Goal: Task Accomplishment & Management: Use online tool/utility

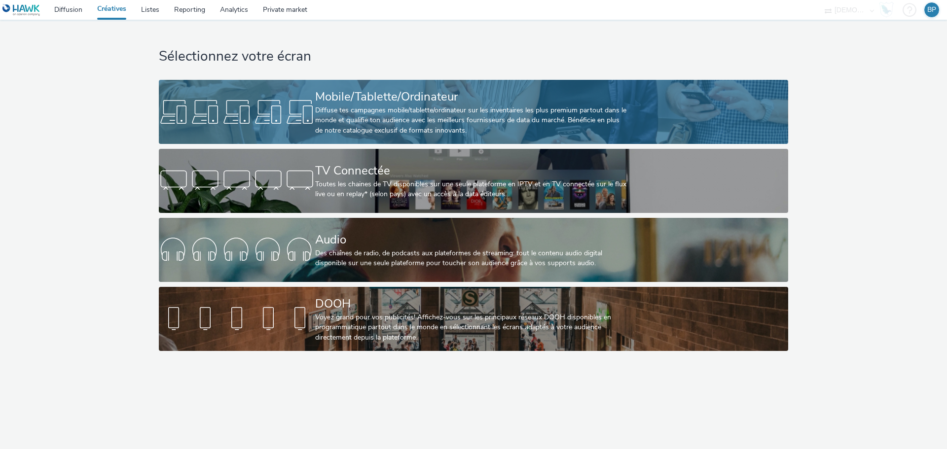
click at [750, 96] on link "Mobile/Tablette/Ordinateur Diffuse tes campagnes mobile/tablette/ordinateur sur…" at bounding box center [473, 112] width 629 height 64
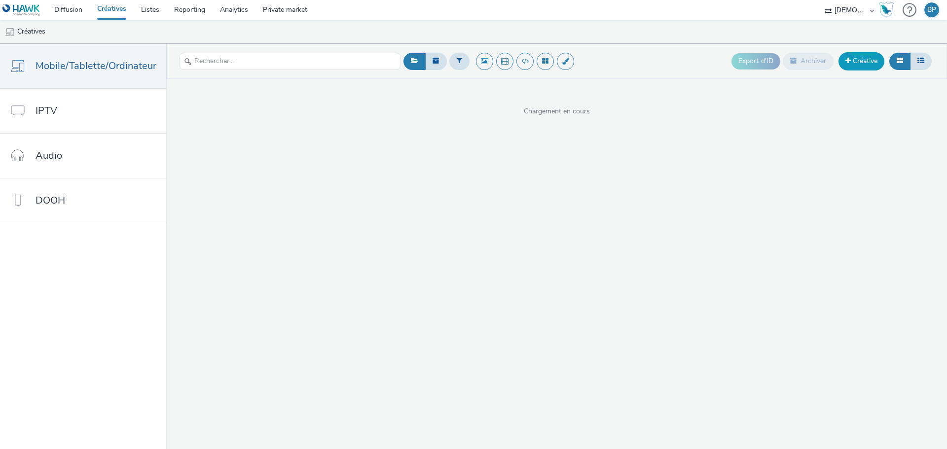
click at [870, 60] on link "Créative" at bounding box center [861, 61] width 46 height 18
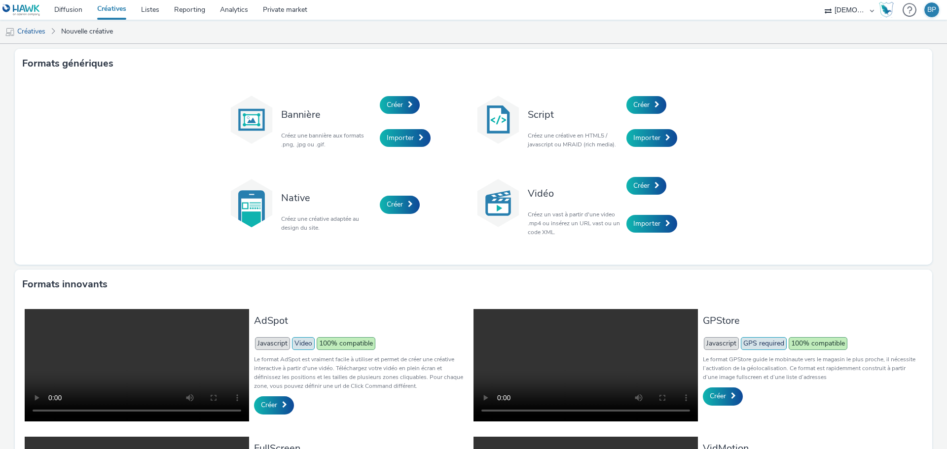
click at [657, 96] on div "Créer" at bounding box center [673, 105] width 94 height 34
click at [654, 104] on span at bounding box center [656, 104] width 5 height 7
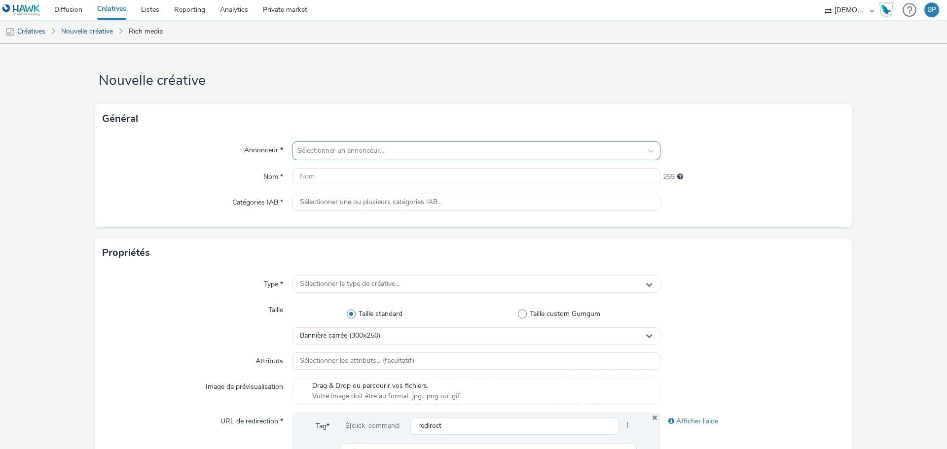
click at [377, 151] on div at bounding box center [466, 151] width 339 height 12
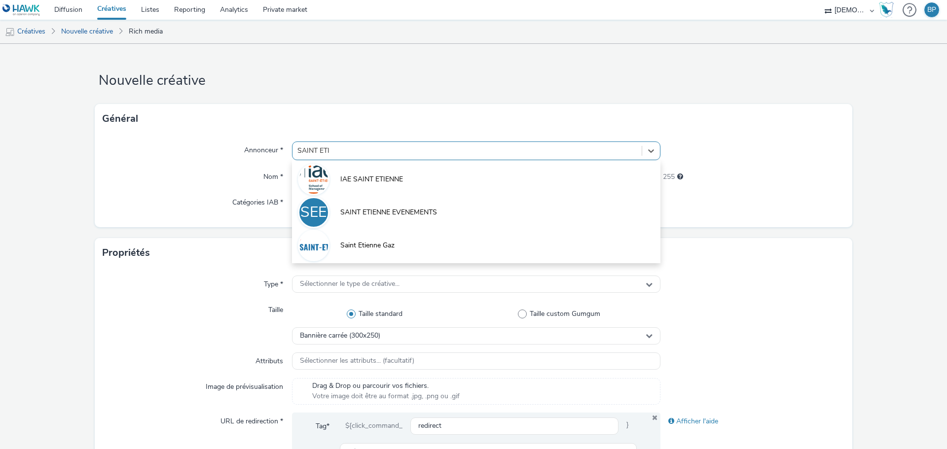
type input "SAINT [PERSON_NAME]"
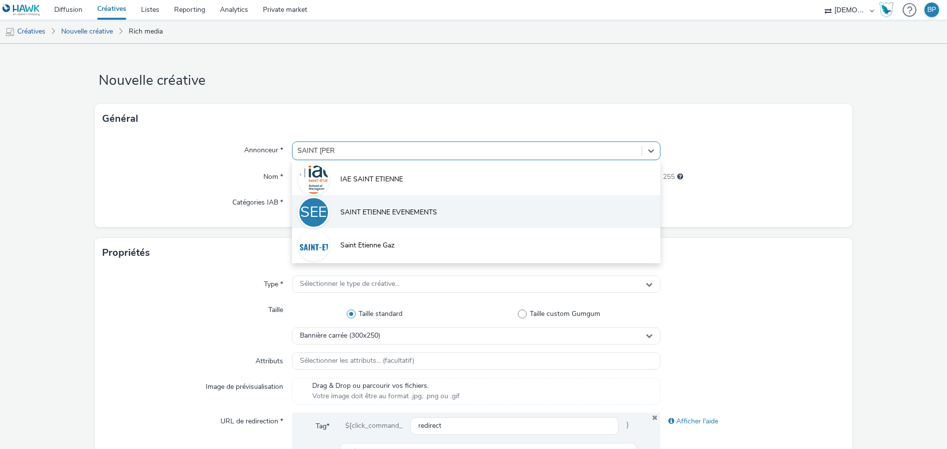
click at [391, 210] on span "SAINT ETIENNE EVENEMENTS" at bounding box center [388, 213] width 97 height 10
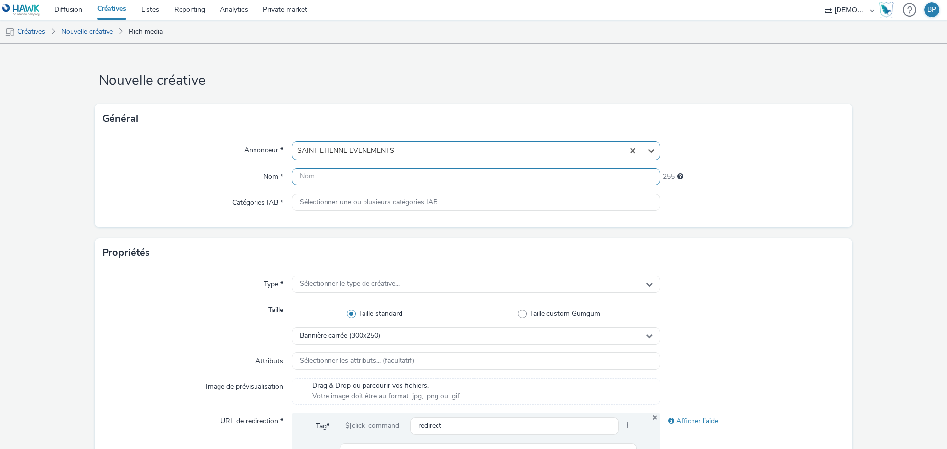
click at [363, 171] on input "text" at bounding box center [476, 176] width 368 height 17
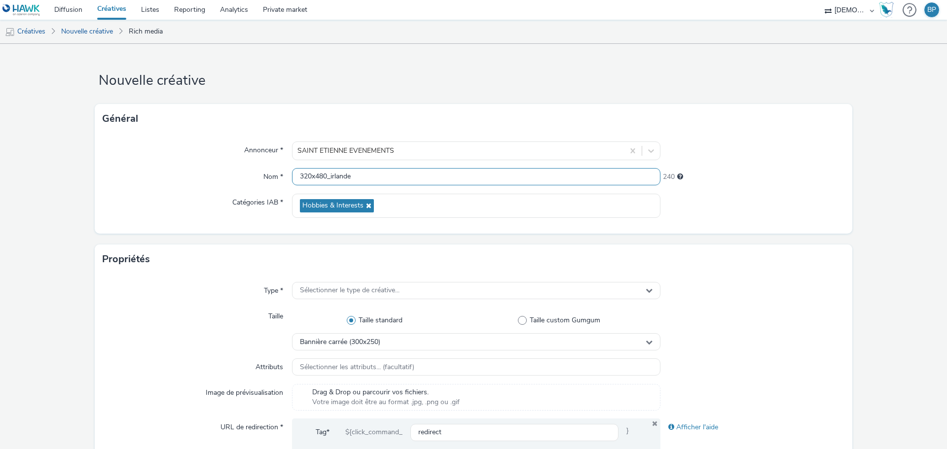
type input "320x480_irlande"
click at [756, 229] on div "Annonceur * SAINT ETIENNE EVENEMENTS Nom * 320x480_irlande 240 Catégories IAB *…" at bounding box center [473, 184] width 757 height 100
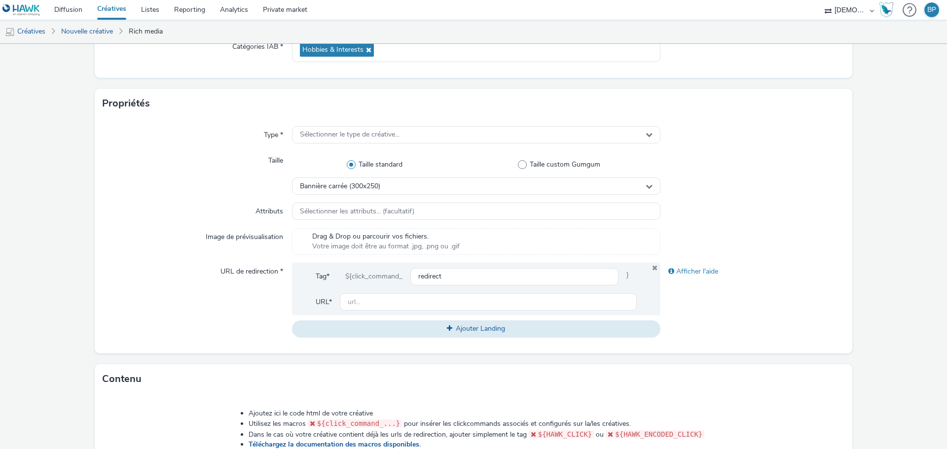
scroll to position [148, 0]
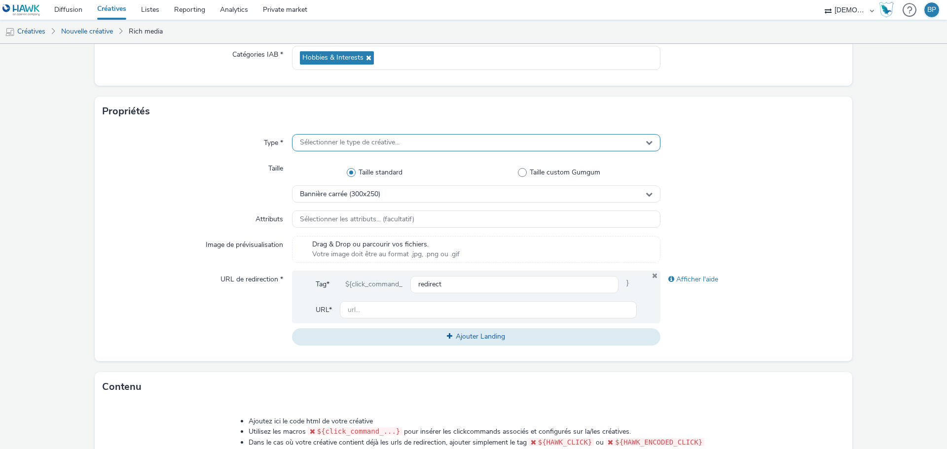
click at [391, 140] on span "Sélectionner le type de créative..." at bounding box center [350, 143] width 100 height 8
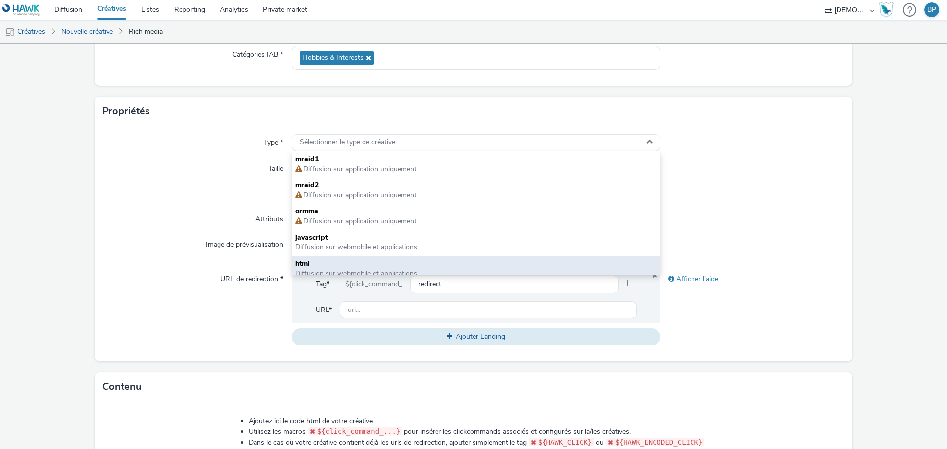
click at [329, 264] on span "html" at bounding box center [475, 264] width 361 height 10
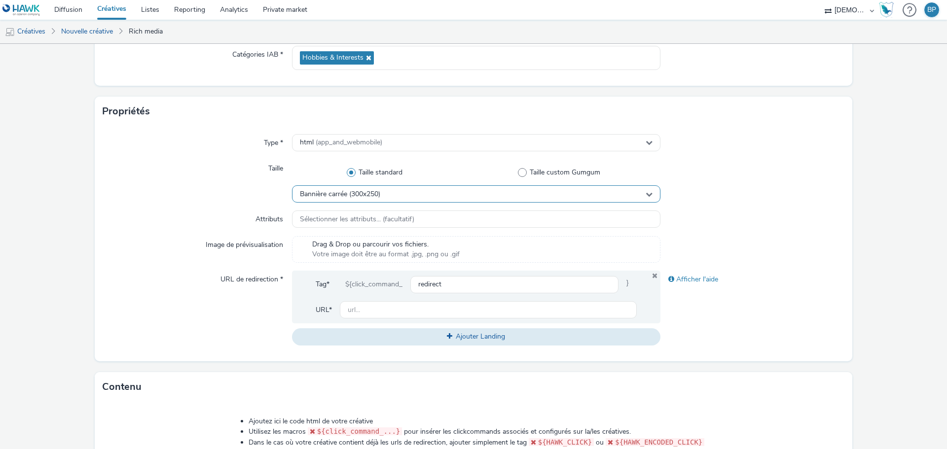
click at [374, 191] on span "Bannière carrée (300x250)" at bounding box center [340, 194] width 80 height 8
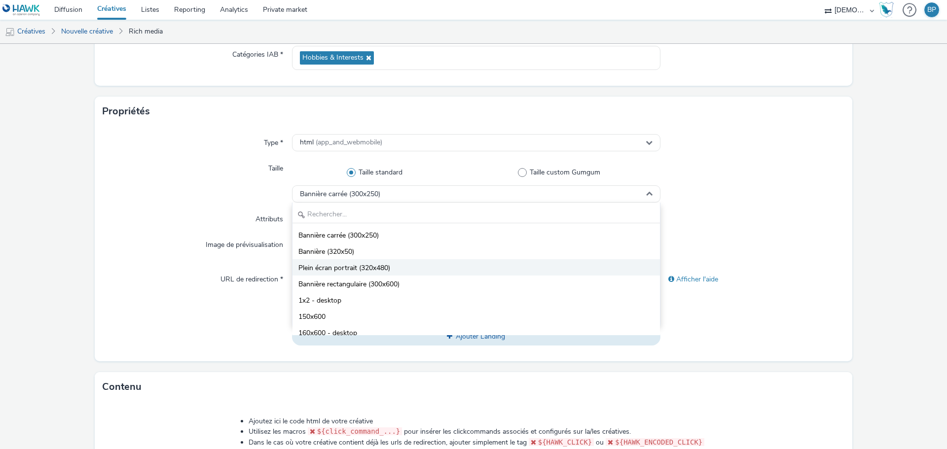
click at [368, 267] on span "Plein écran portrait (320x480)" at bounding box center [344, 268] width 92 height 10
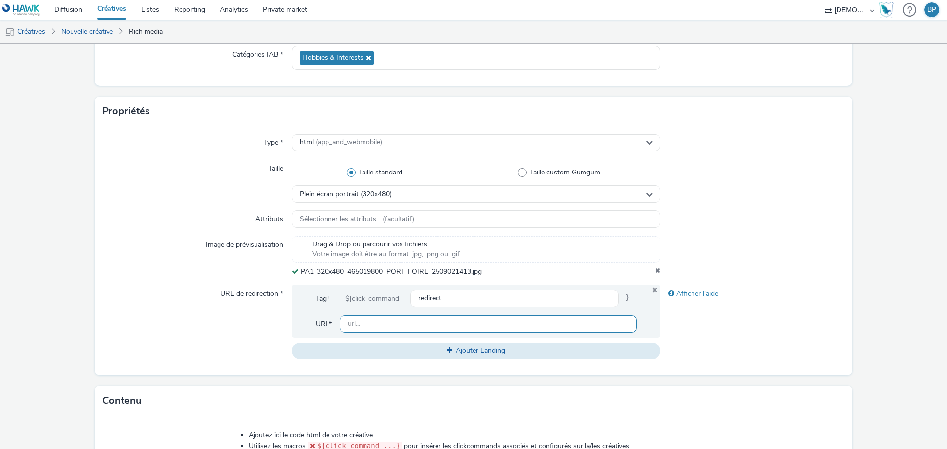
drag, startPoint x: 363, startPoint y: 321, endPoint x: 524, endPoint y: 321, distance: 161.2
click at [363, 321] on input "text" at bounding box center [488, 324] width 297 height 17
paste input "[URL][DOMAIN_NAME]"
type input "[URL][DOMAIN_NAME]"
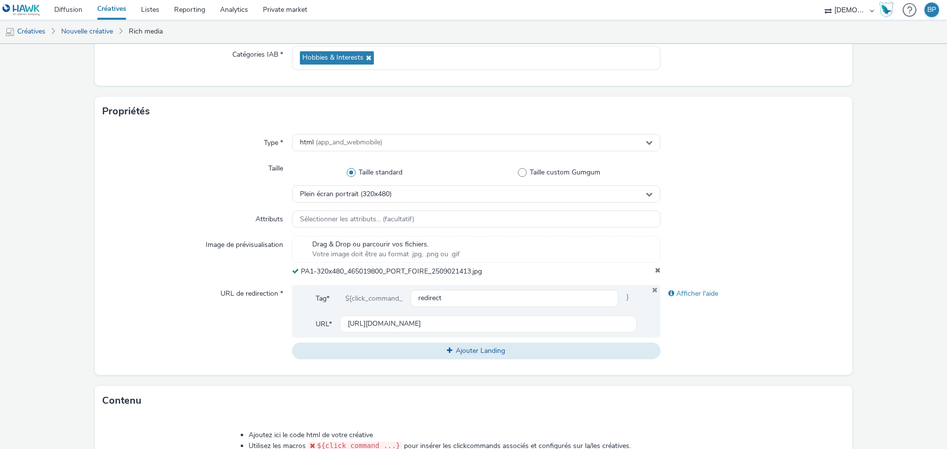
click at [850, 284] on form "Nouvelle créative Général Annonceur * SAINT ETIENNE EVENEMENTS Nom * 320x480_ir…" at bounding box center [473, 307] width 947 height 823
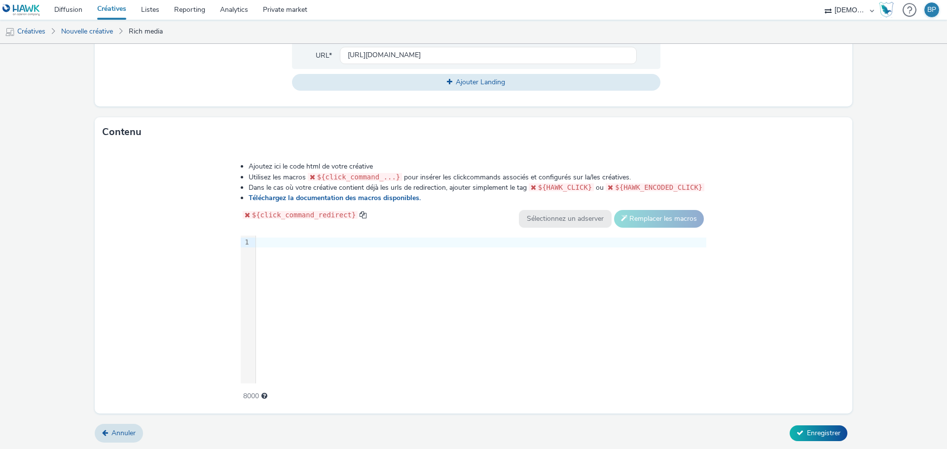
click at [834, 270] on div "Ajoutez ici le code html de votre créative Utilisez les macros ${click_command_…" at bounding box center [473, 280] width 757 height 266
click at [400, 243] on div at bounding box center [481, 243] width 450 height 10
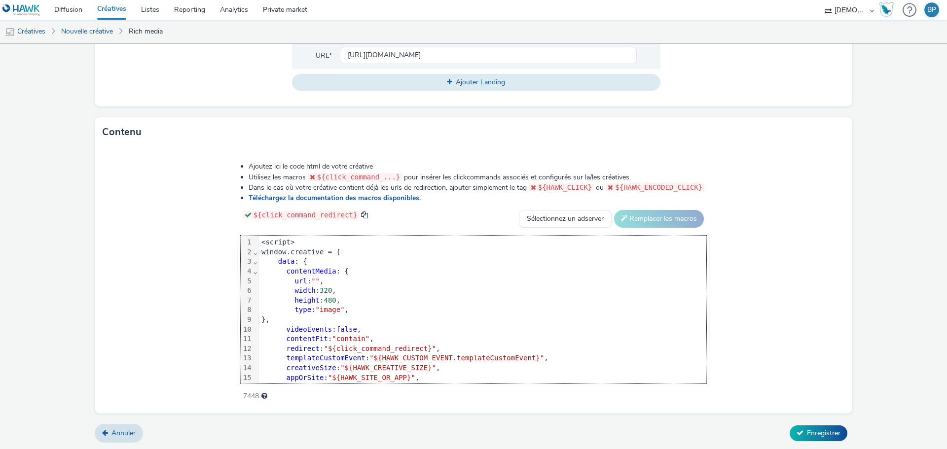
scroll to position [49, 0]
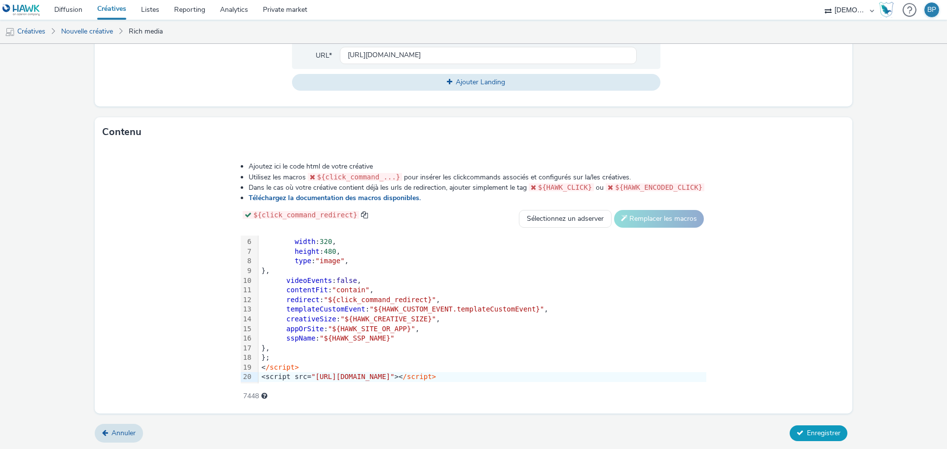
click at [808, 429] on span "Enregistrer" at bounding box center [824, 432] width 34 height 9
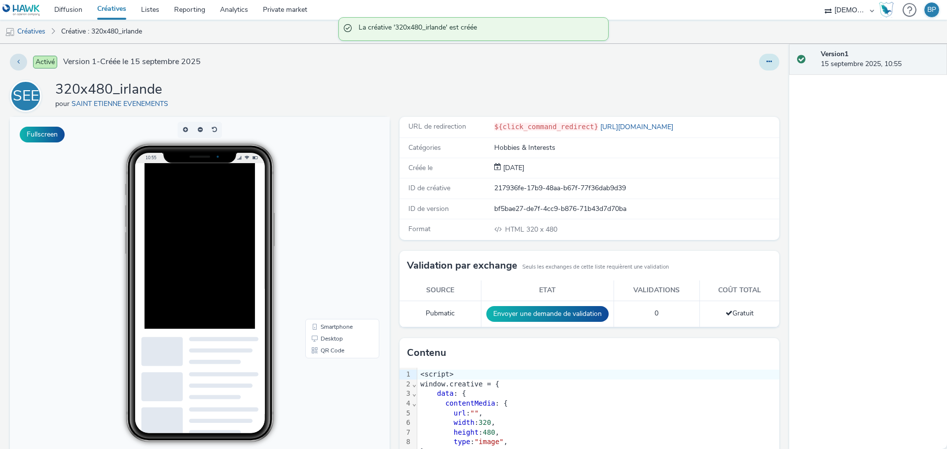
drag, startPoint x: 766, startPoint y: 60, endPoint x: 757, endPoint y: 67, distance: 10.9
click at [766, 60] on button at bounding box center [769, 62] width 20 height 17
click at [722, 80] on link "Modifier" at bounding box center [742, 82] width 74 height 20
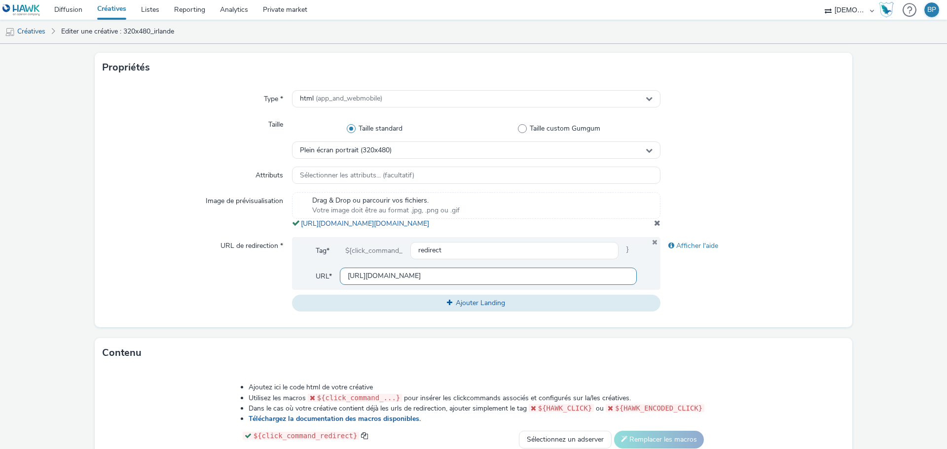
scroll to position [247, 0]
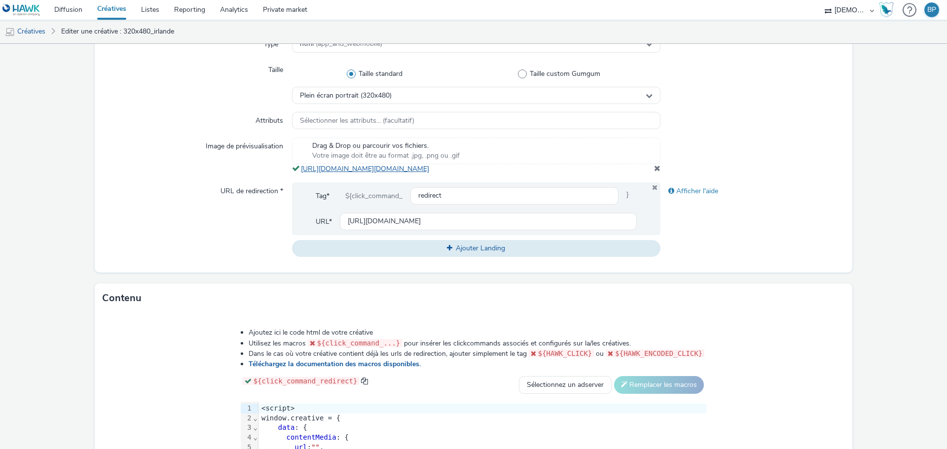
drag, startPoint x: 522, startPoint y: 182, endPoint x: 298, endPoint y: 165, distance: 224.0
click at [298, 165] on div "Drag & Drop ou parcourir vos fichiers. Votre image doit être au format .jpg, .p…" at bounding box center [476, 156] width 368 height 36
copy link "[URL][DOMAIN_NAME][DOMAIN_NAME]"
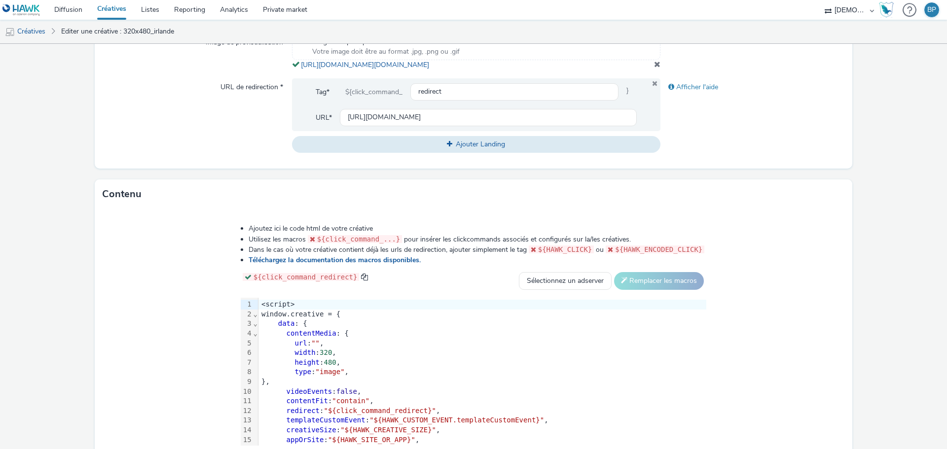
scroll to position [423, 0]
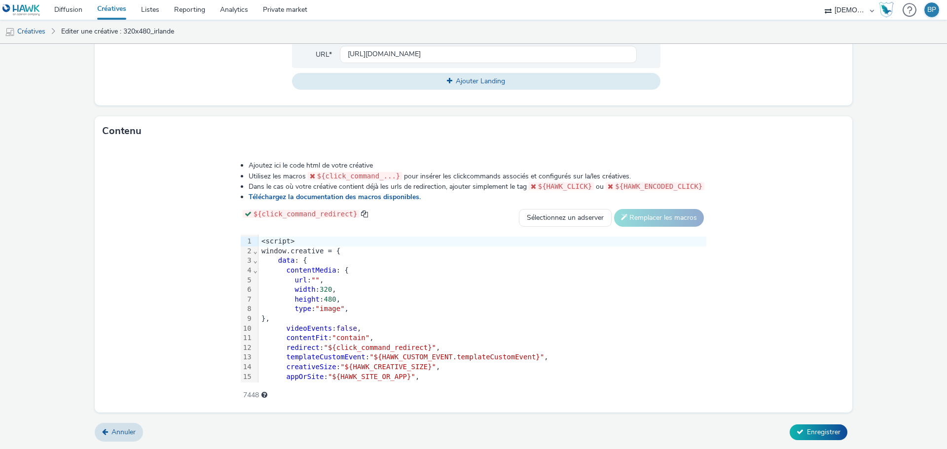
click at [316, 277] on span """" at bounding box center [315, 280] width 8 height 8
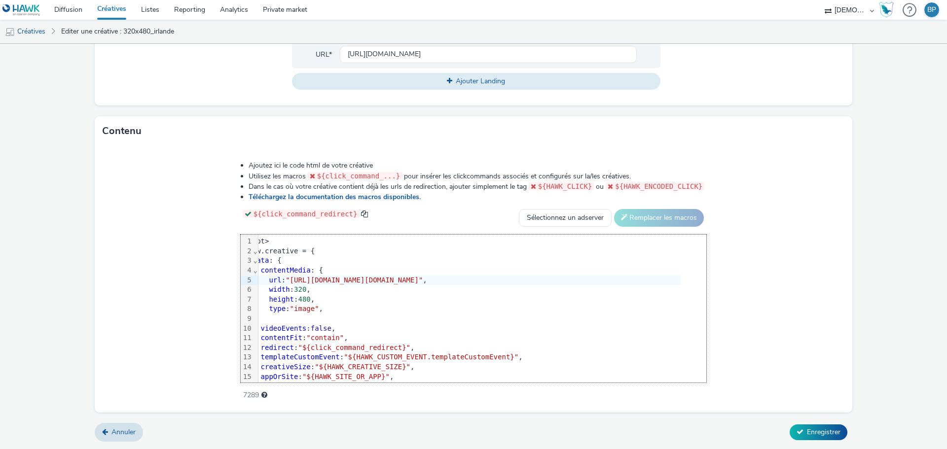
click at [824, 441] on div "Annuler Enregistrer" at bounding box center [473, 432] width 757 height 18
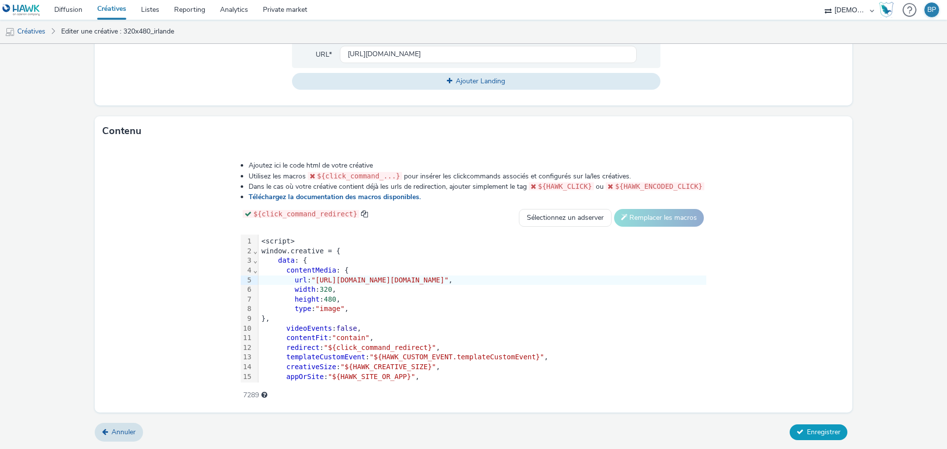
click at [826, 430] on span "Enregistrer" at bounding box center [824, 431] width 34 height 9
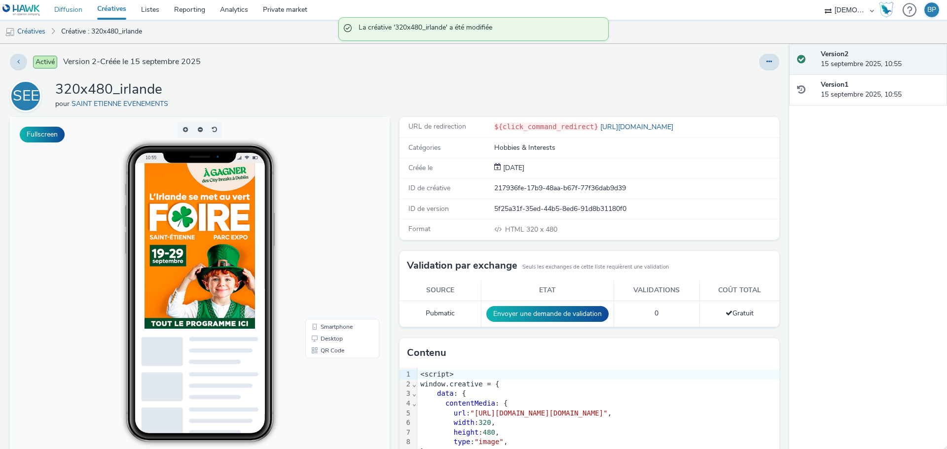
click at [71, 9] on link "Diffusion" at bounding box center [68, 10] width 43 height 20
